Goal: Use online tool/utility: Utilize a website feature to perform a specific function

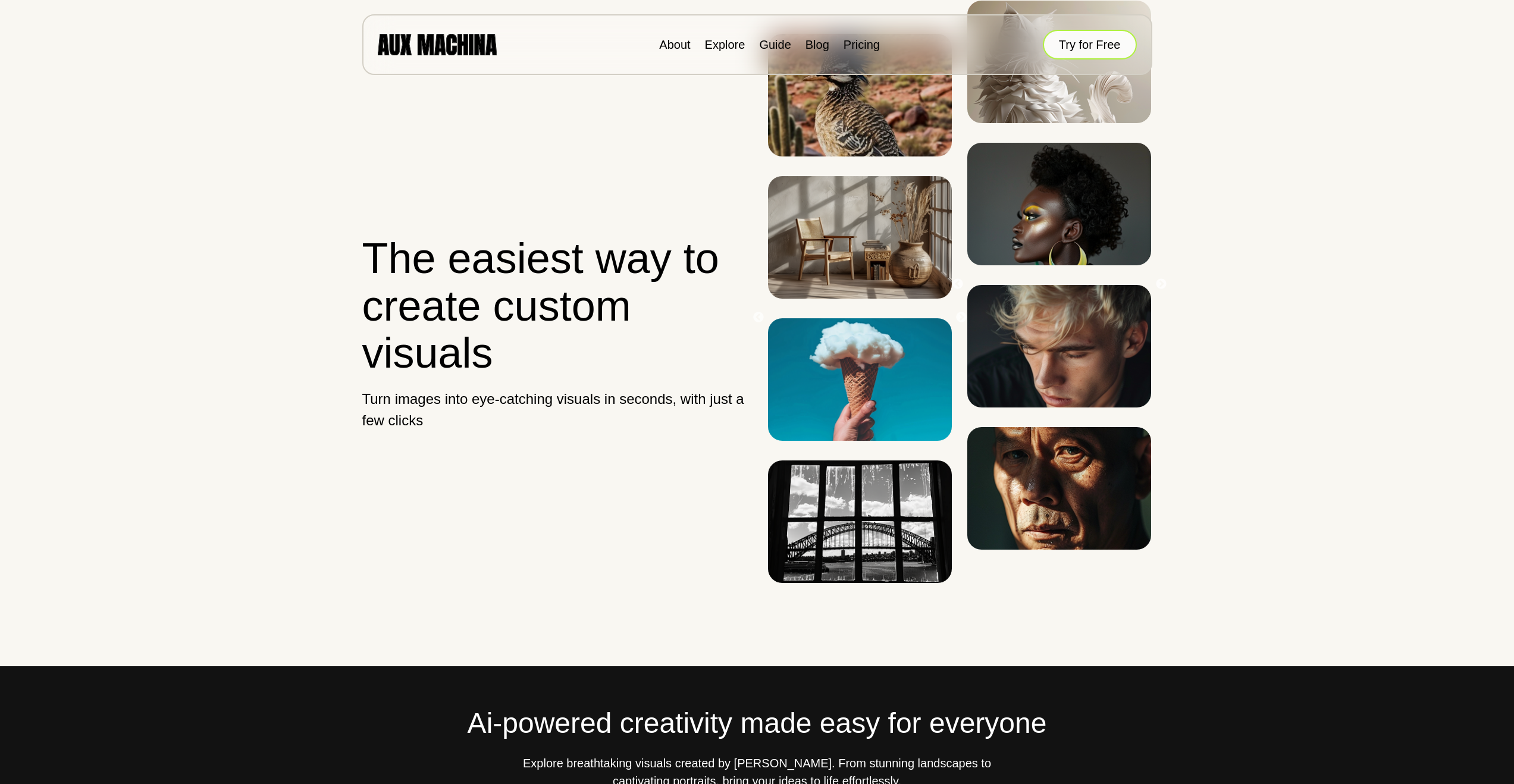
click at [1083, 43] on button "Try for Free" at bounding box center [1089, 44] width 94 height 30
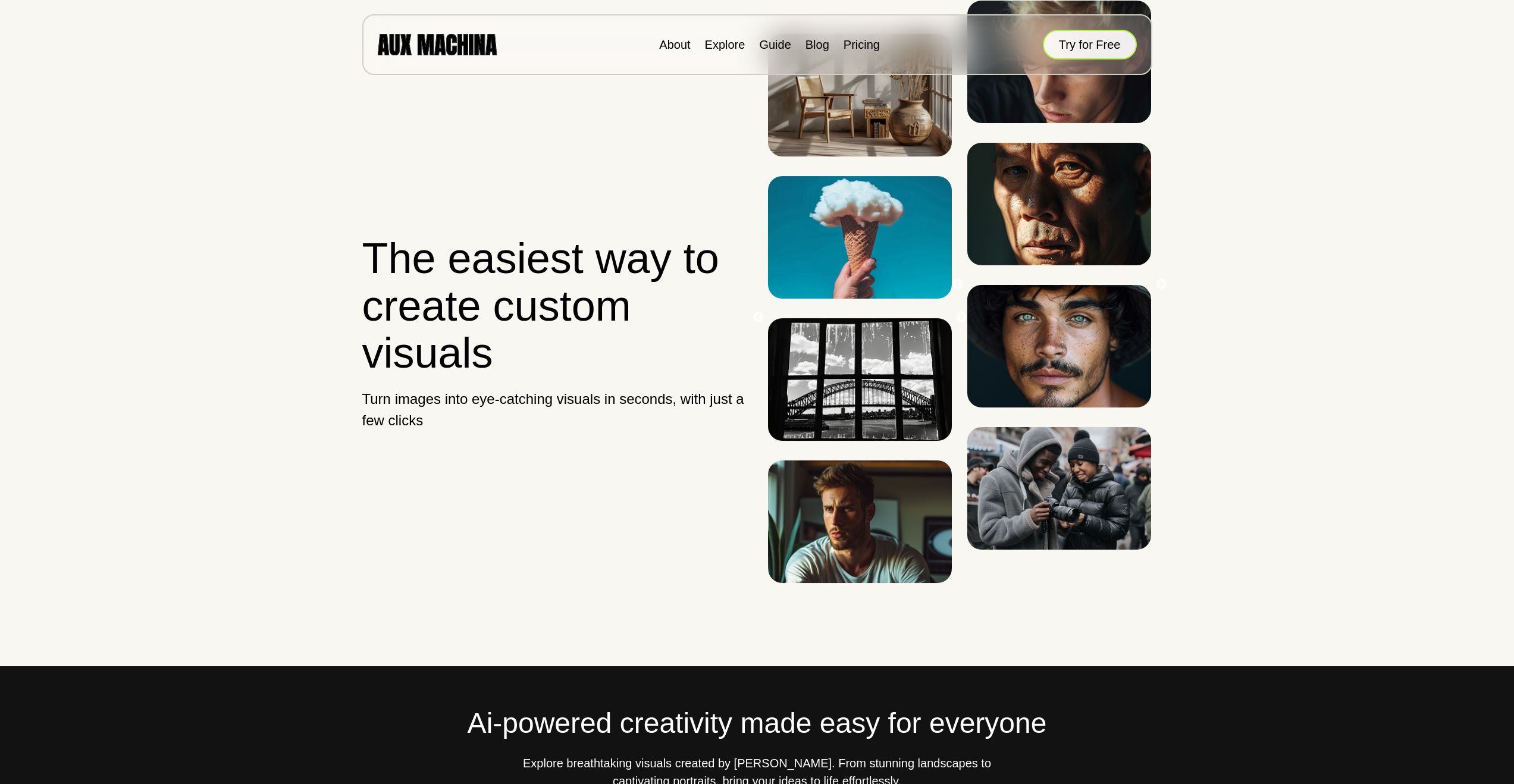
click at [1078, 47] on button "Try for Free" at bounding box center [1089, 44] width 94 height 30
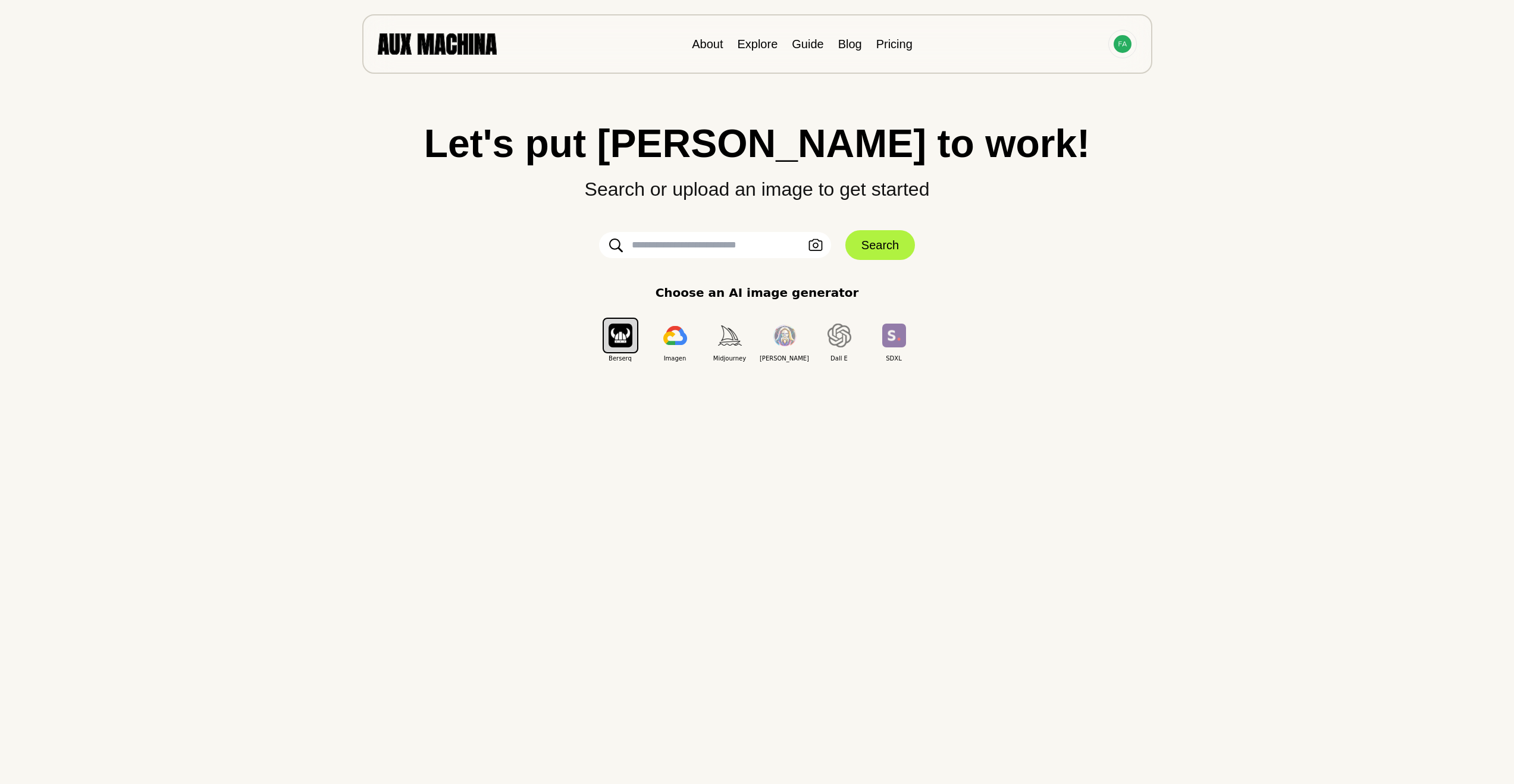
click at [765, 250] on input "text" at bounding box center [715, 245] width 232 height 26
type input "**********"
click at [868, 254] on button "Search" at bounding box center [880, 245] width 70 height 30
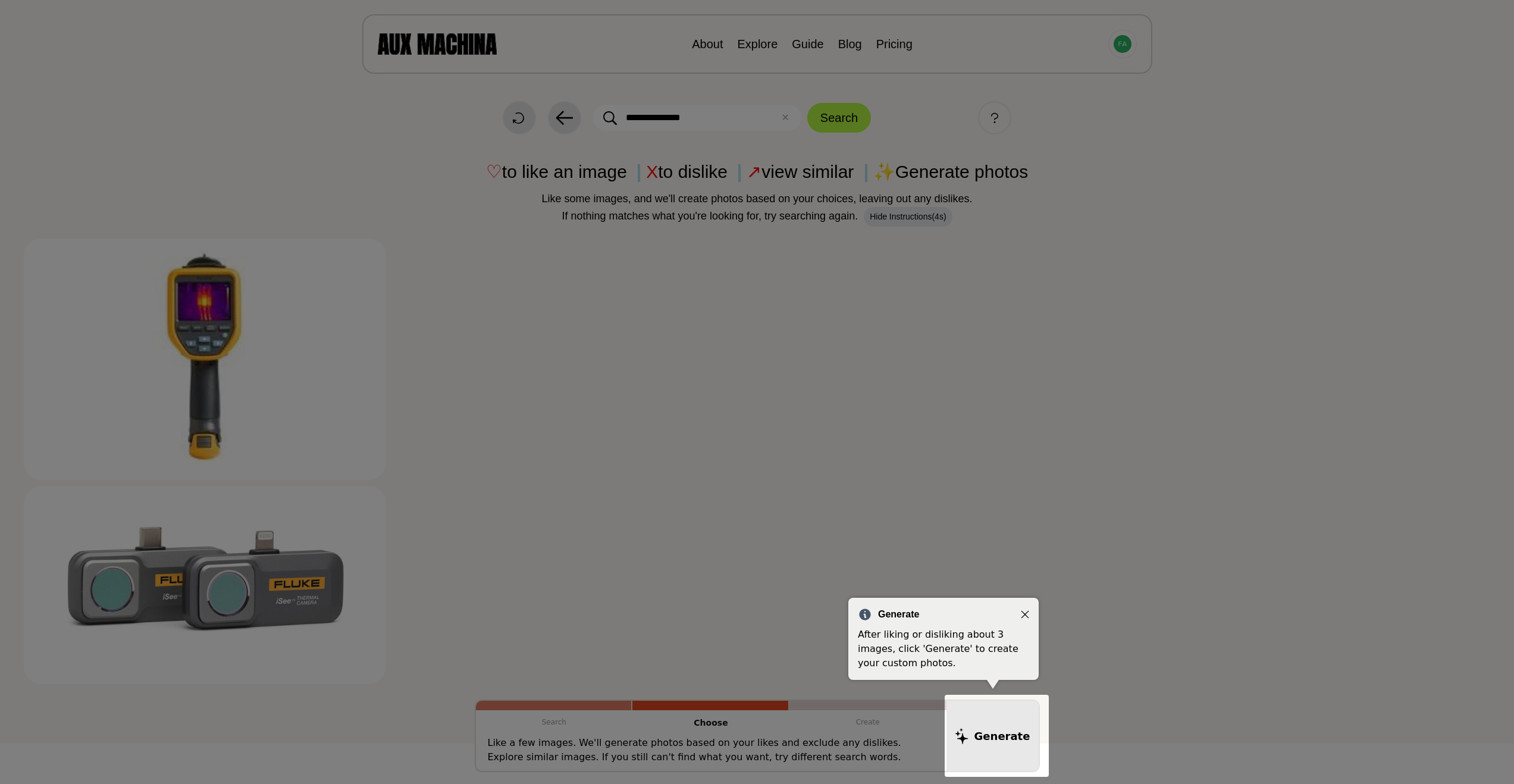
click at [1387, 492] on div at bounding box center [757, 392] width 1514 height 784
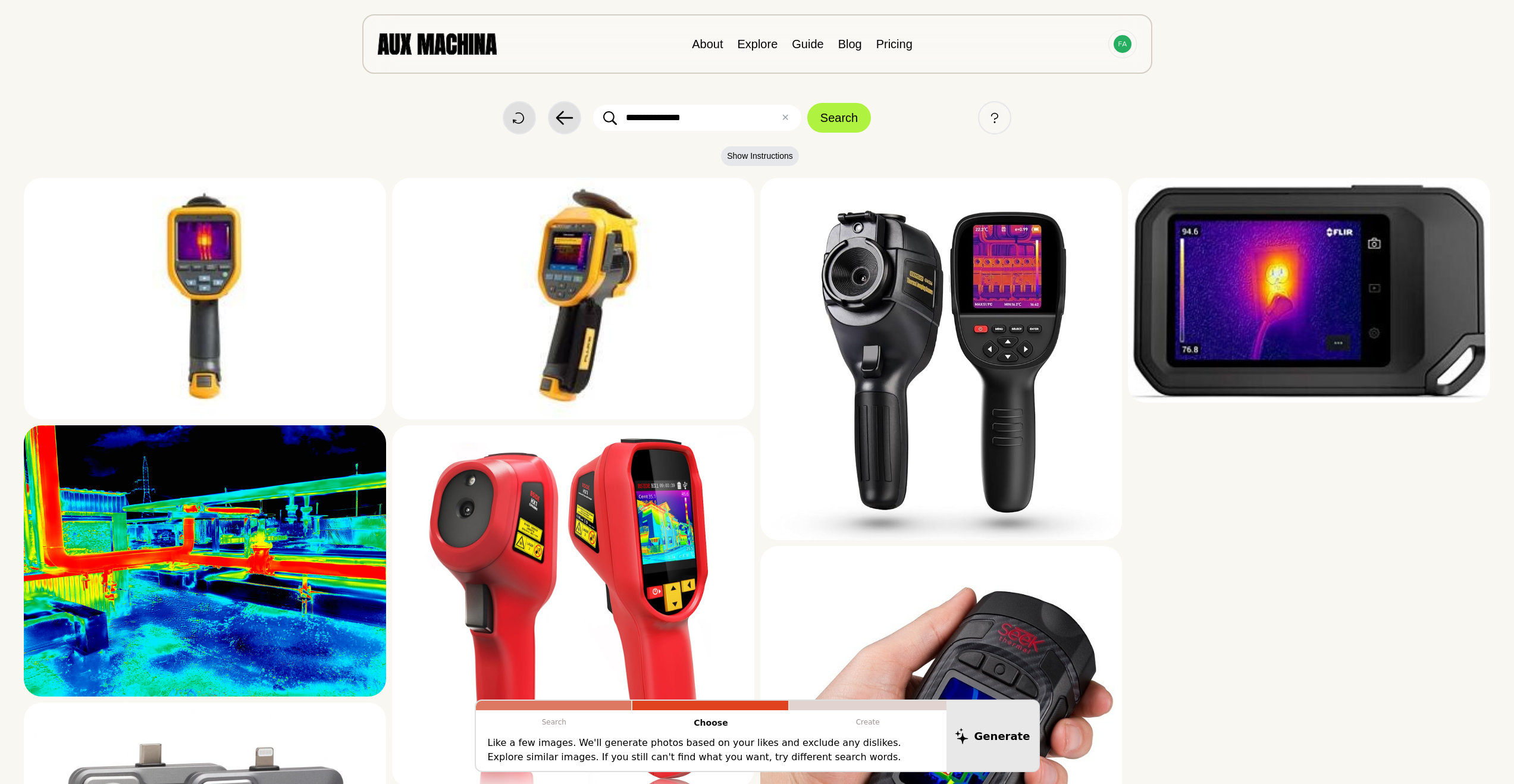
click at [1486, 160] on p "Show Instructions" at bounding box center [757, 159] width 1467 height 26
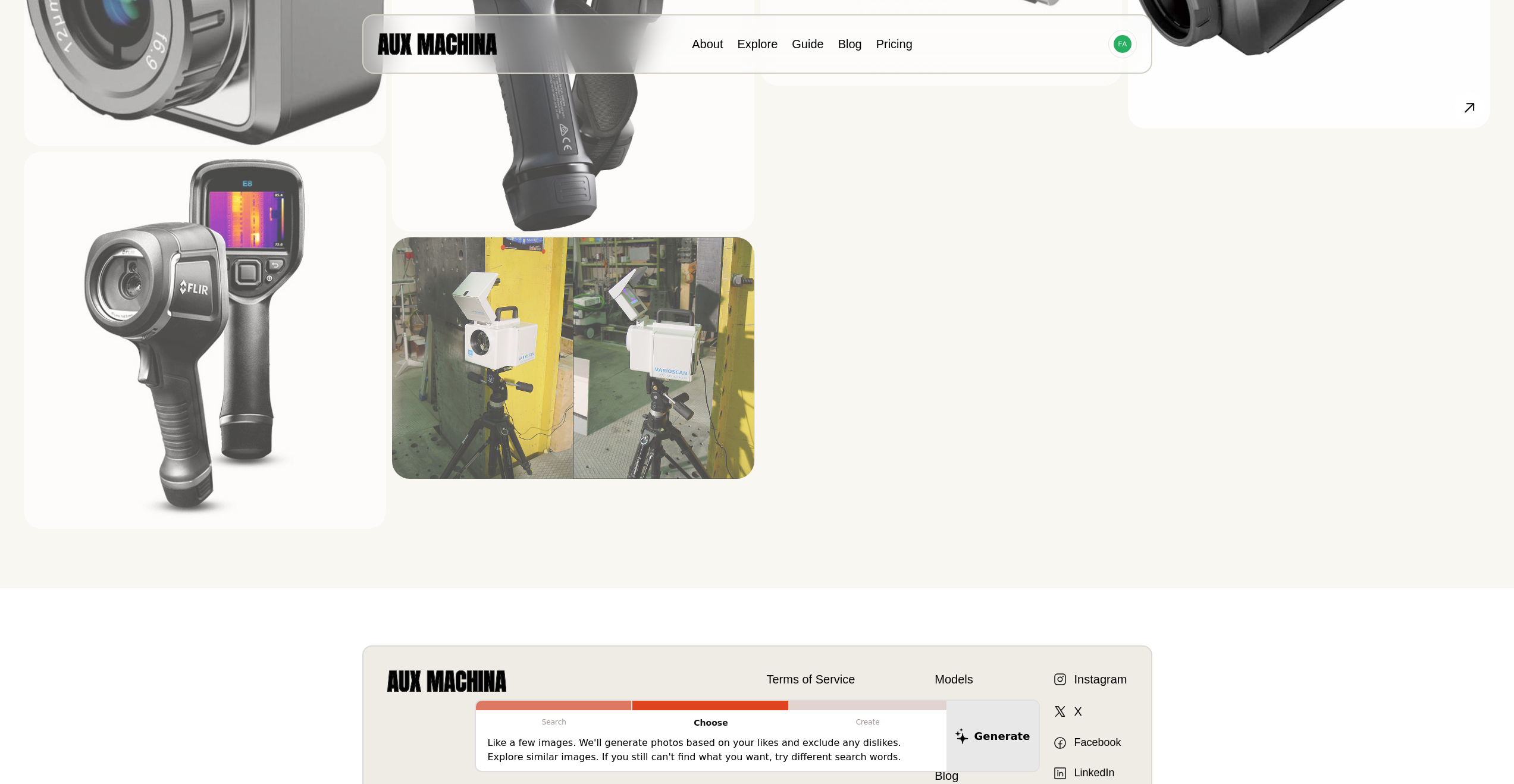
scroll to position [5414, 0]
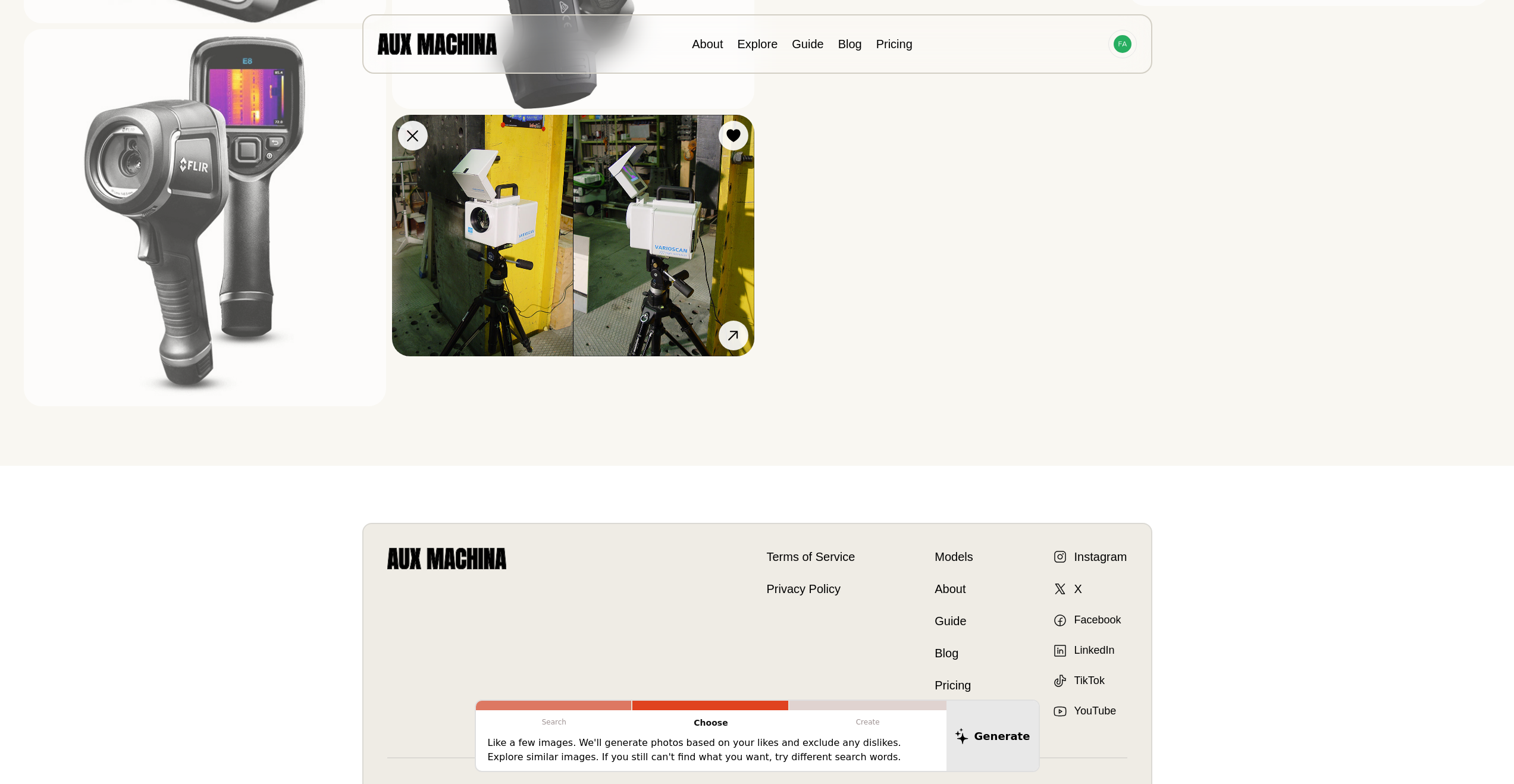
click at [628, 272] on img at bounding box center [573, 236] width 362 height 241
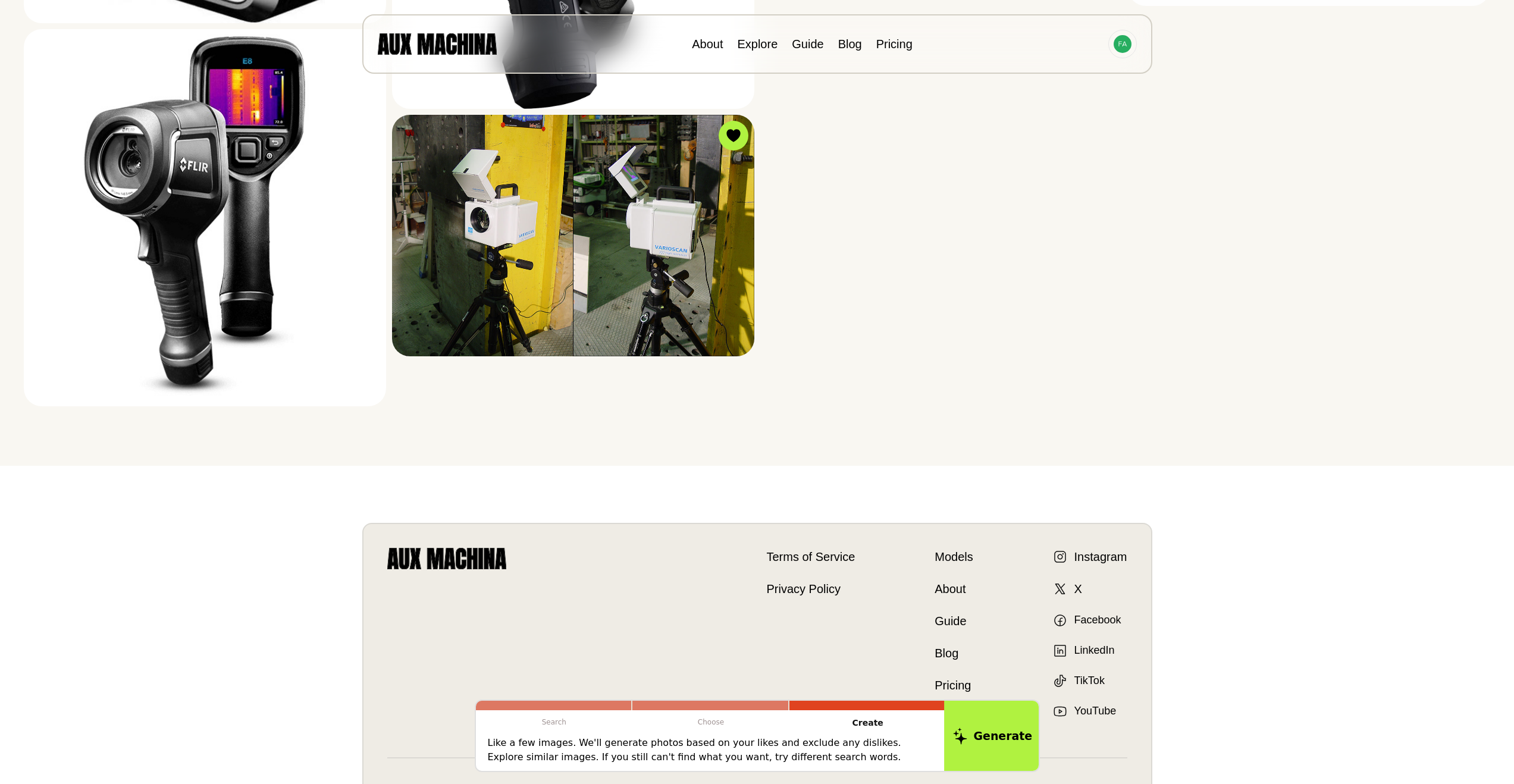
click at [1006, 728] on button "Generate" at bounding box center [993, 735] width 97 height 74
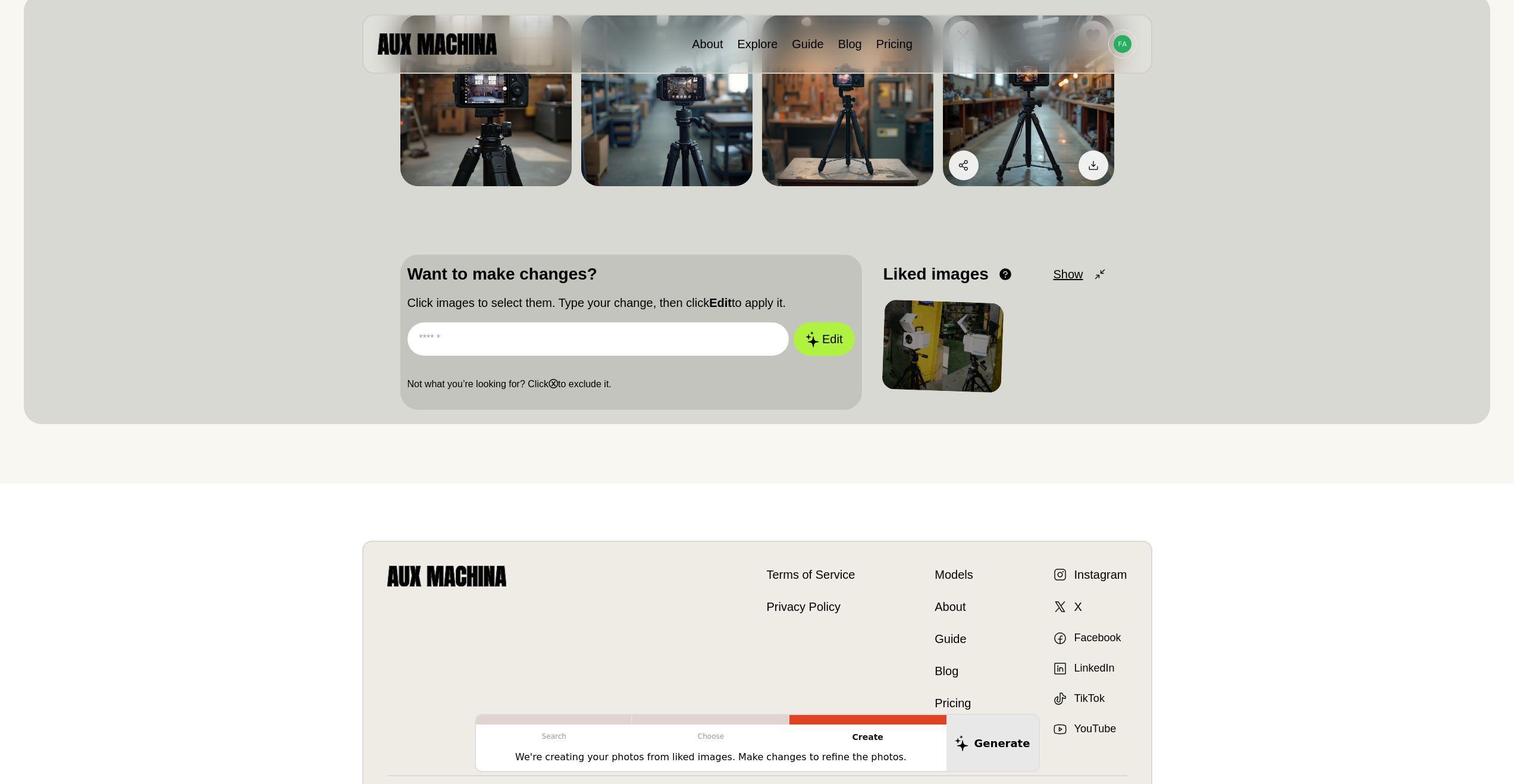
scroll to position [283, 0]
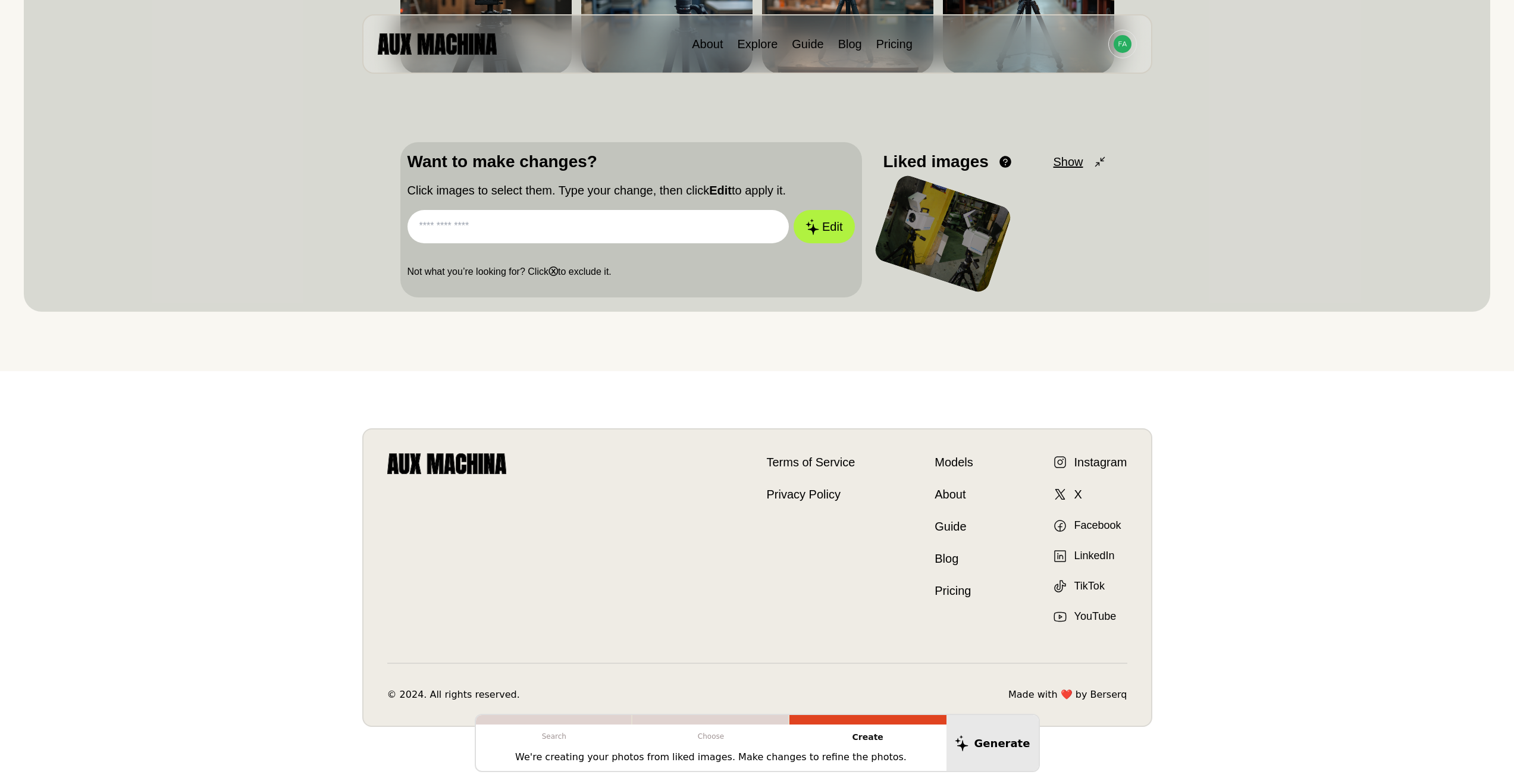
click at [980, 223] on div at bounding box center [943, 233] width 141 height 122
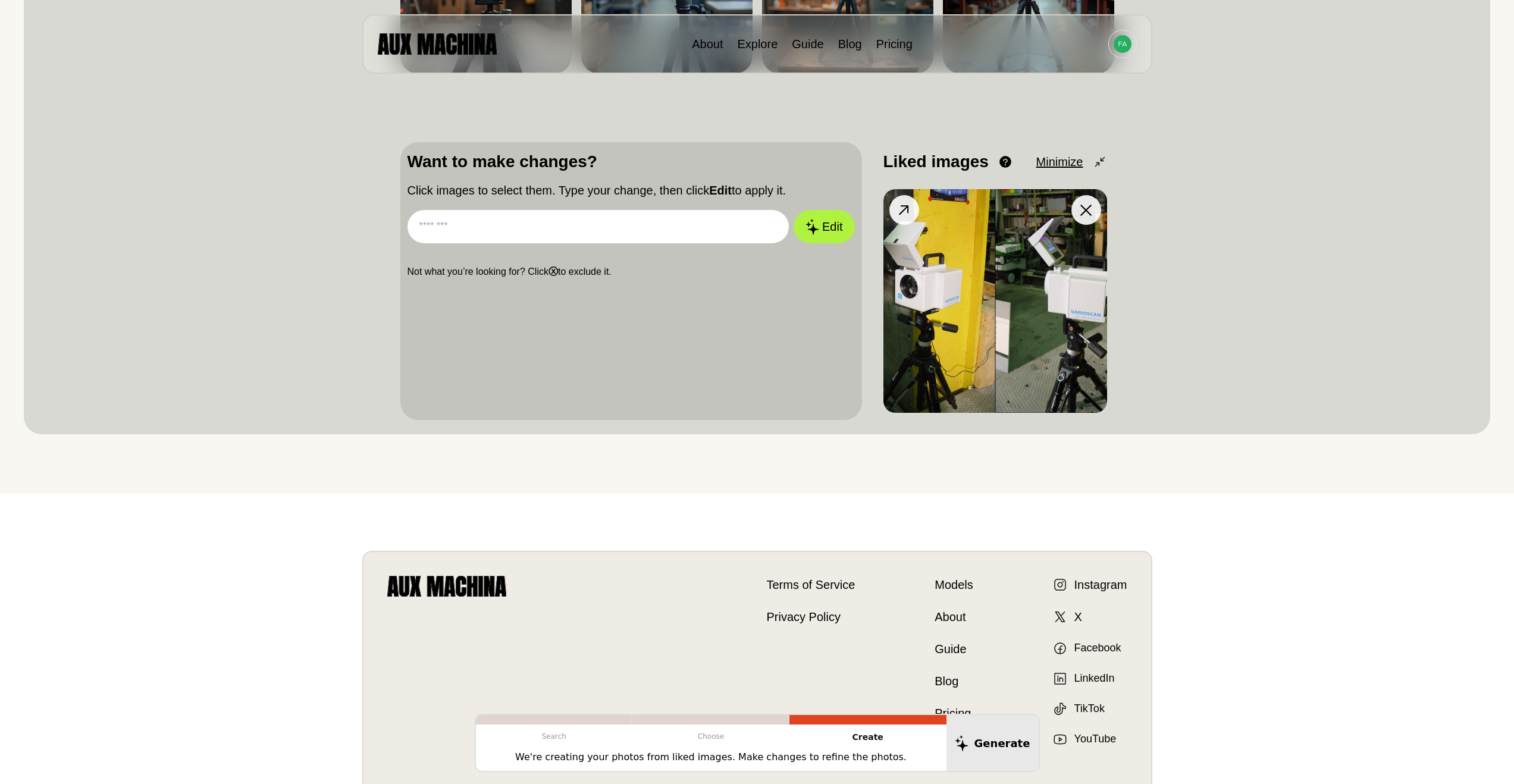
click at [986, 272] on img at bounding box center [996, 301] width 224 height 224
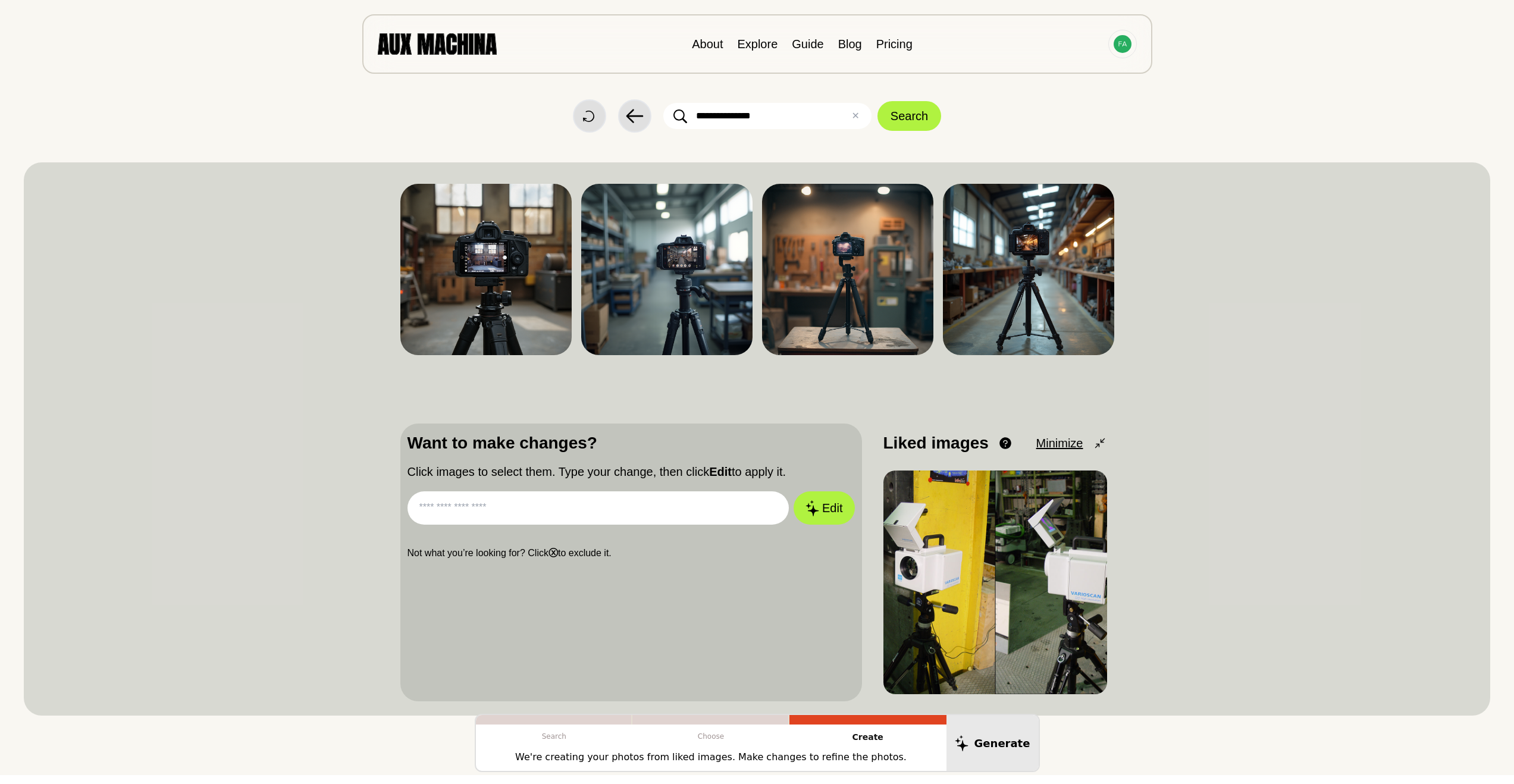
scroll to position [0, 0]
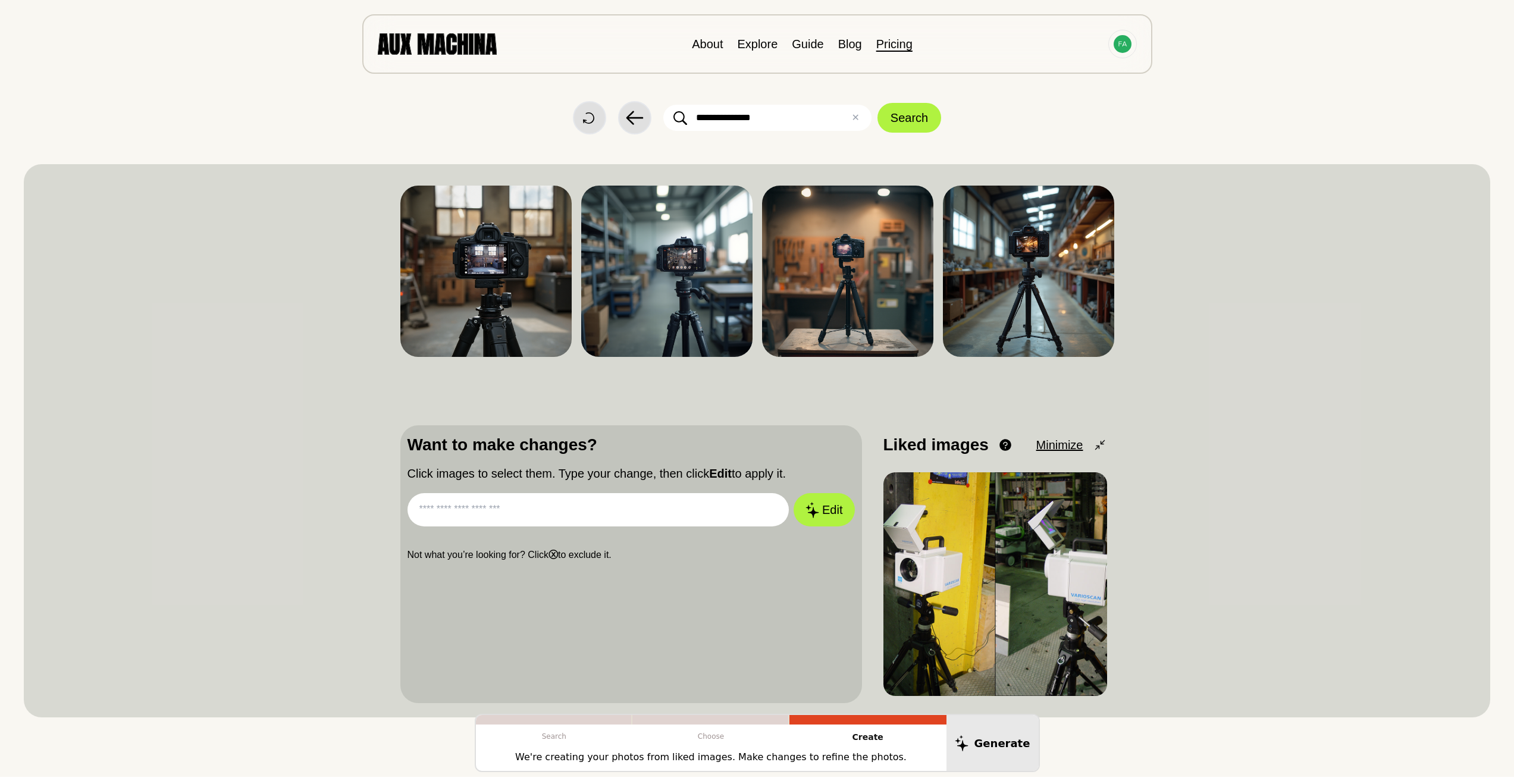
click at [897, 46] on link "Pricing" at bounding box center [894, 44] width 36 height 13
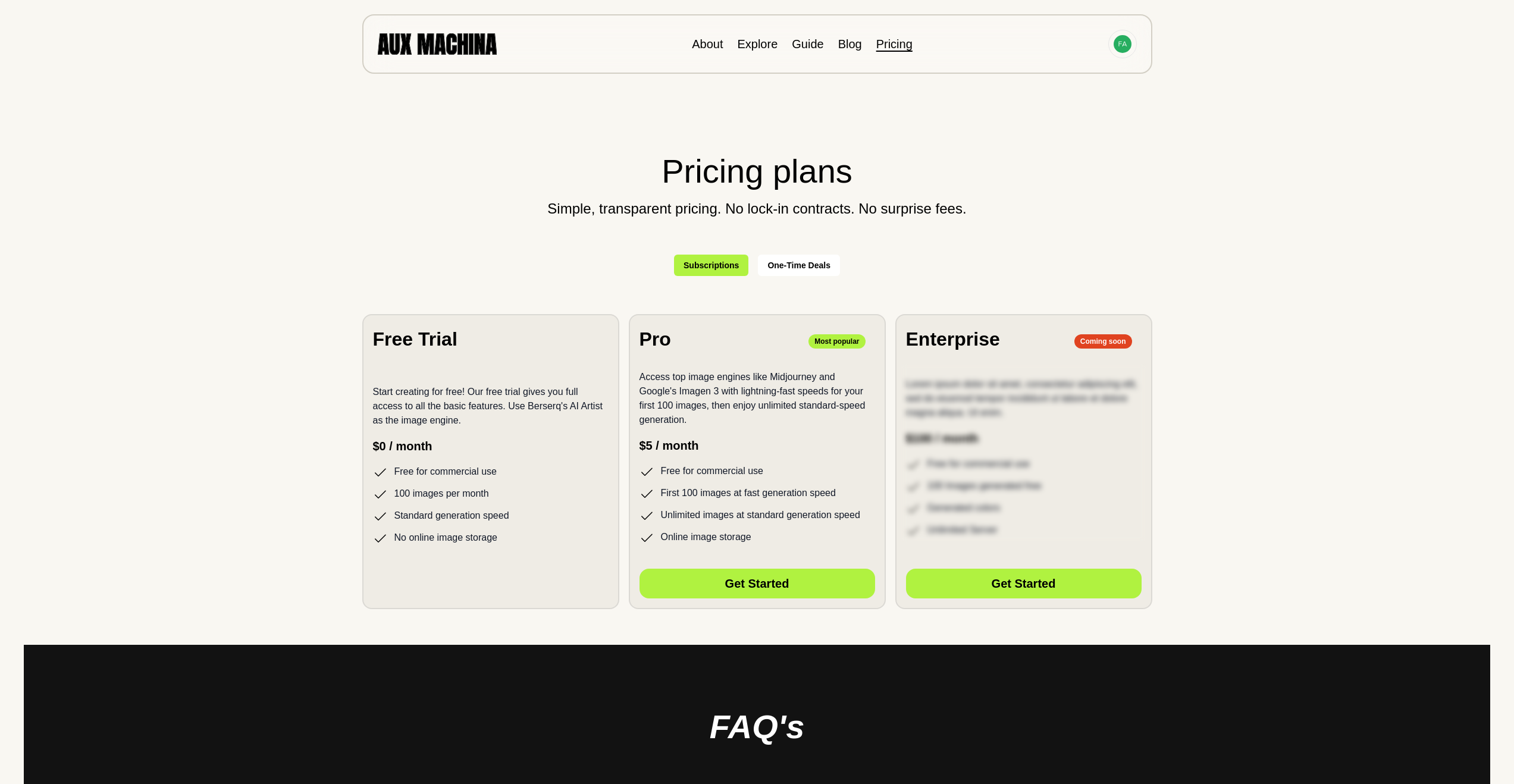
click at [782, 273] on button "One-Time Deals" at bounding box center [799, 265] width 82 height 21
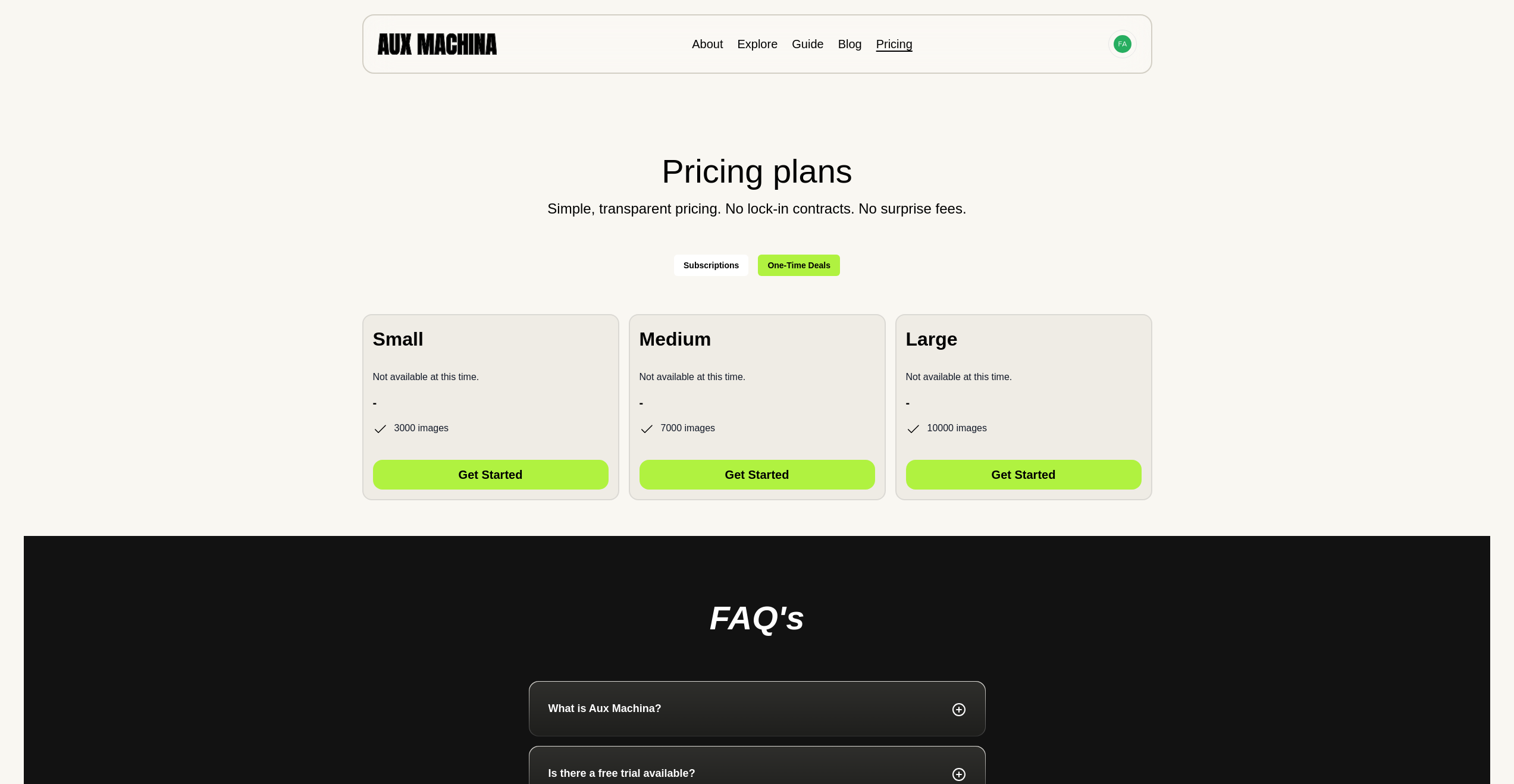
click at [710, 262] on button "Subscriptions" at bounding box center [711, 265] width 74 height 21
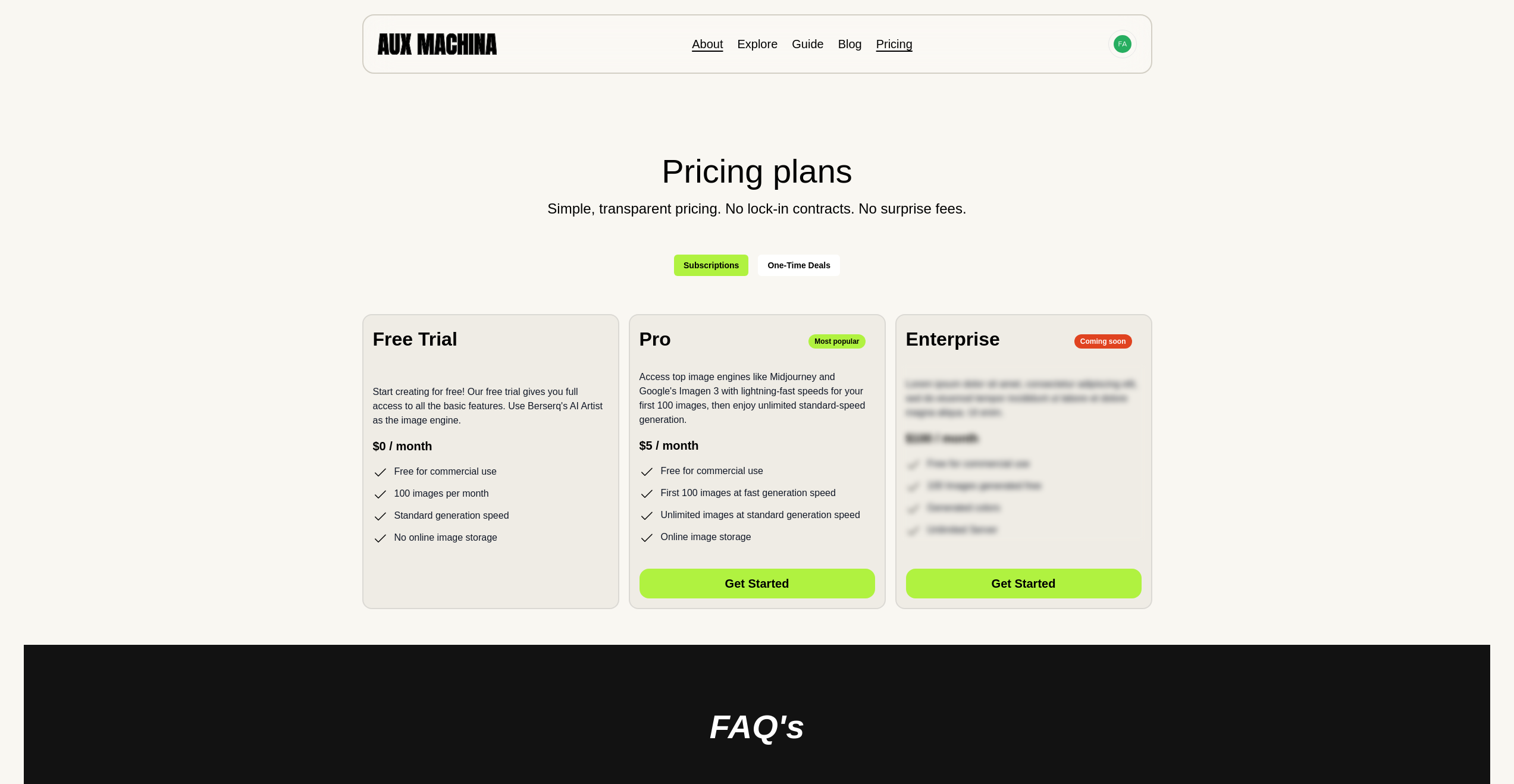
click at [710, 45] on link "About" at bounding box center [707, 44] width 31 height 13
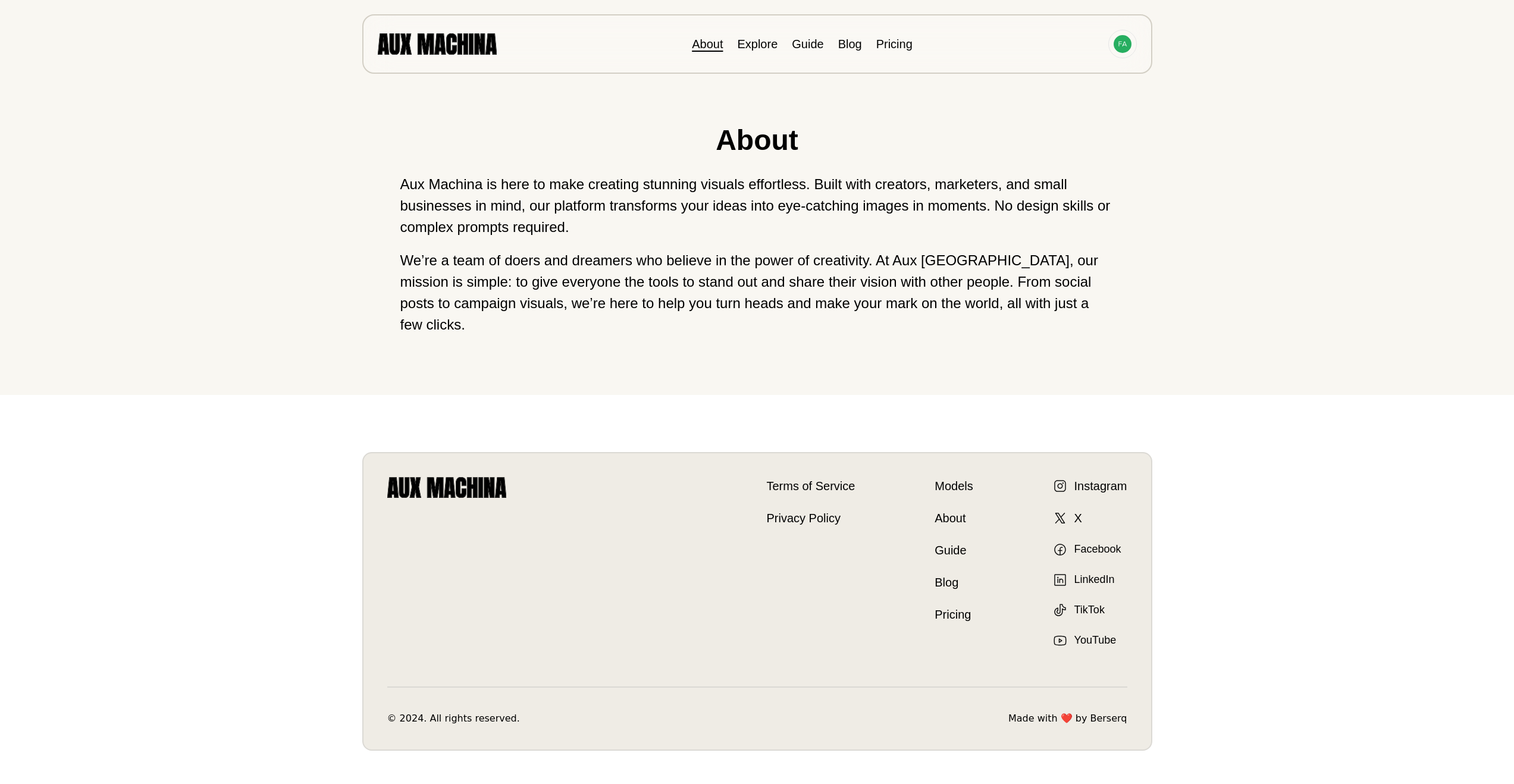
click at [759, 36] on li "Explore" at bounding box center [757, 44] width 40 height 18
click at [1132, 45] on div at bounding box center [1122, 43] width 28 height 28
click at [1077, 69] on li "Dashboard" at bounding box center [1077, 72] width 119 height 26
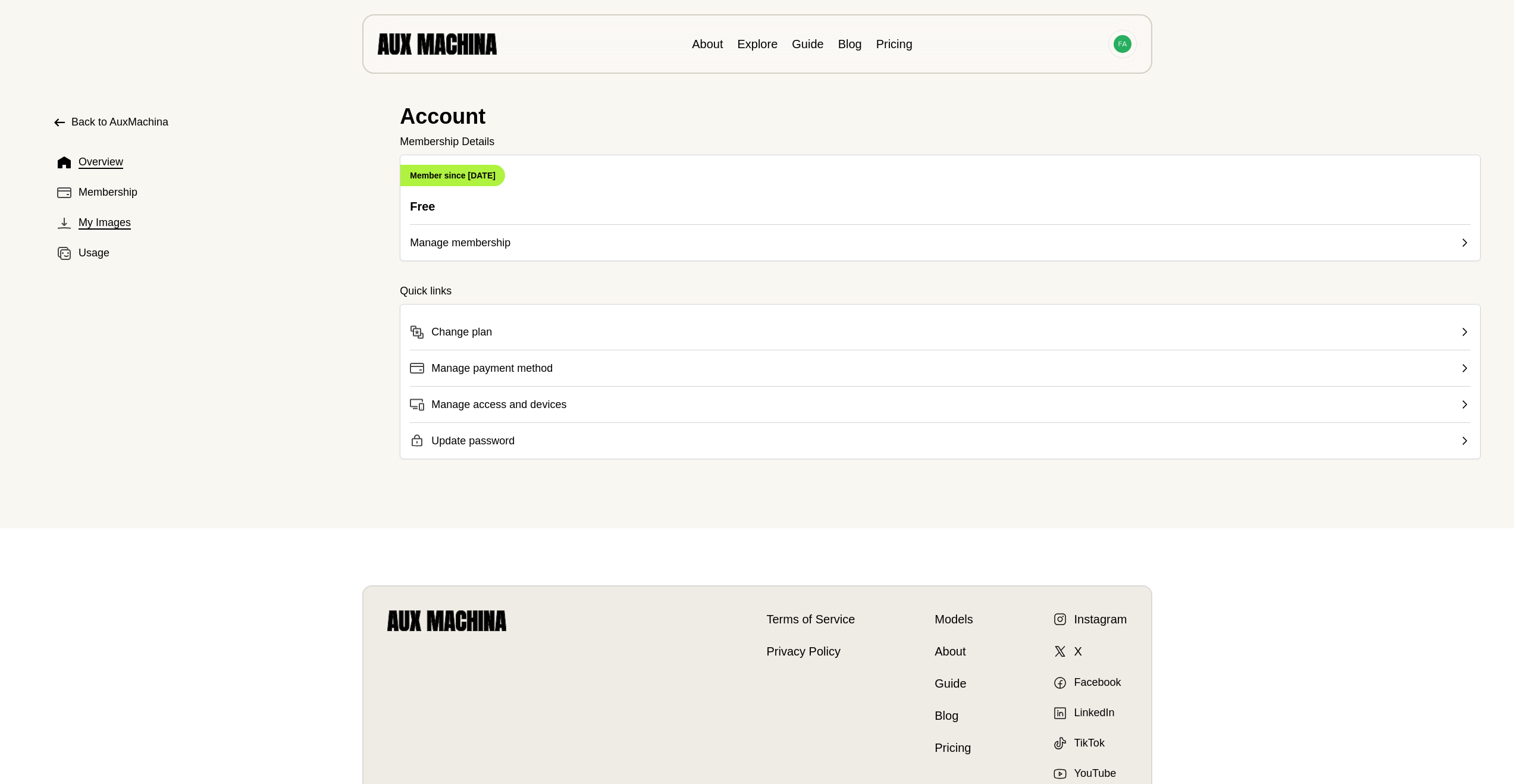
click at [101, 227] on span "My Images" at bounding box center [104, 223] width 52 height 16
